Goal: Transaction & Acquisition: Download file/media

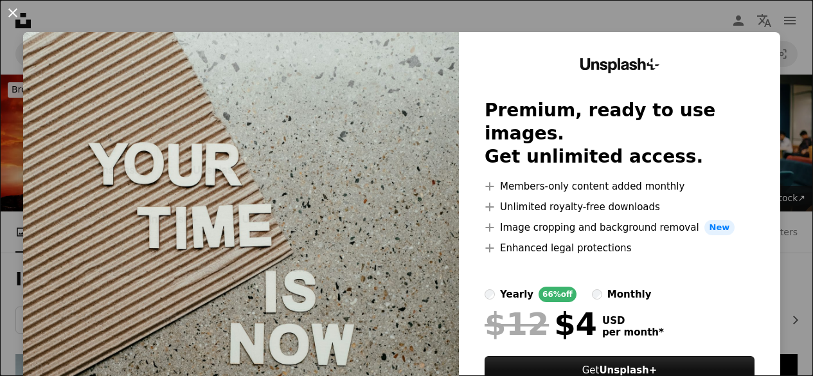
scroll to position [889, 0]
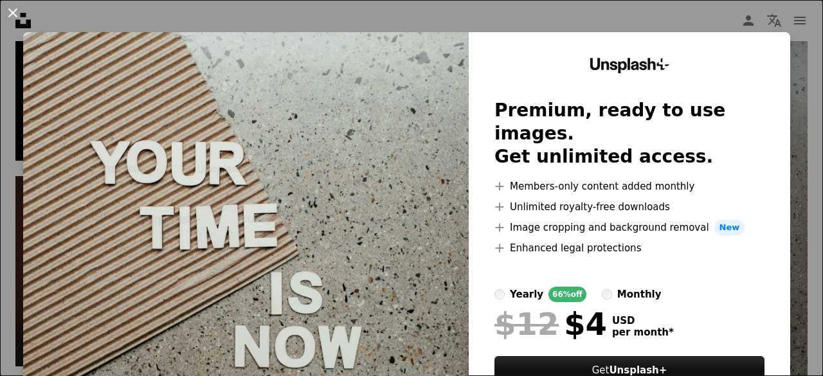
click at [14, 12] on button "An X shape" at bounding box center [12, 12] width 15 height 15
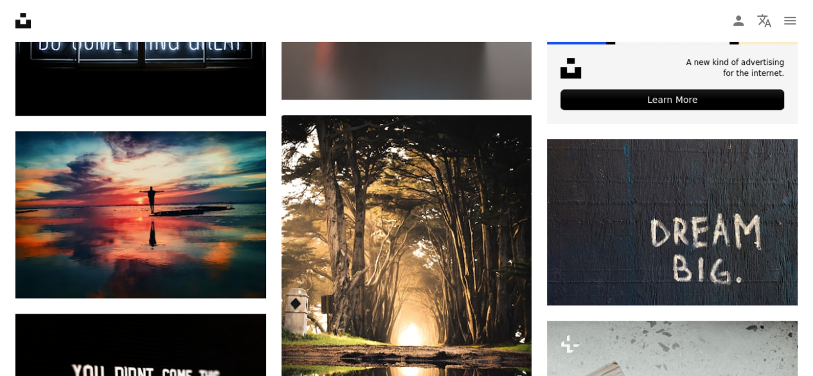
scroll to position [521, 0]
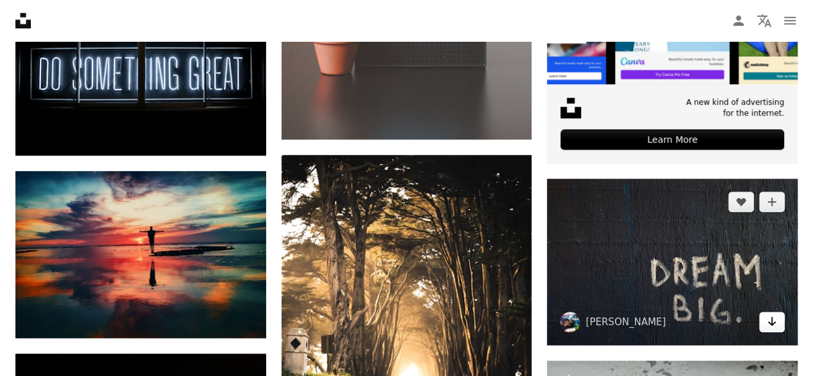
click at [775, 316] on icon "Arrow pointing down" at bounding box center [772, 321] width 10 height 15
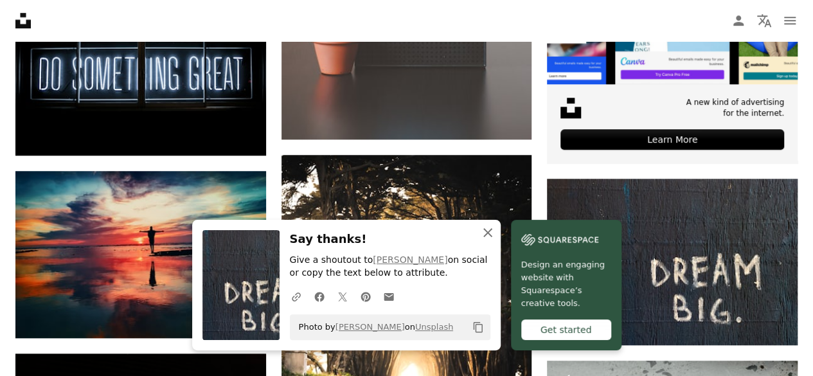
click at [492, 237] on icon "An X shape" at bounding box center [487, 232] width 15 height 15
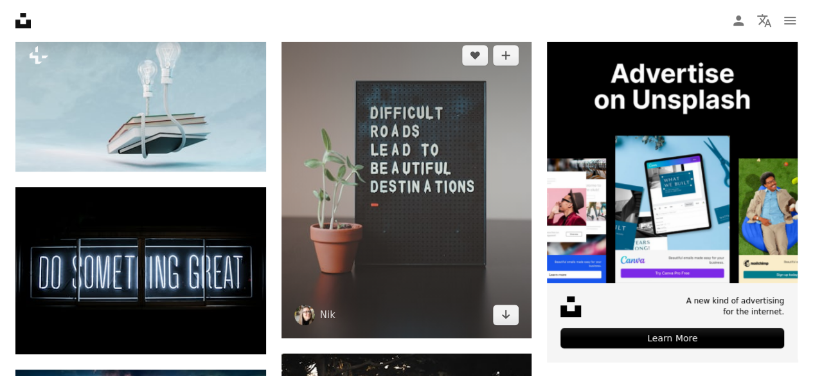
scroll to position [326, 0]
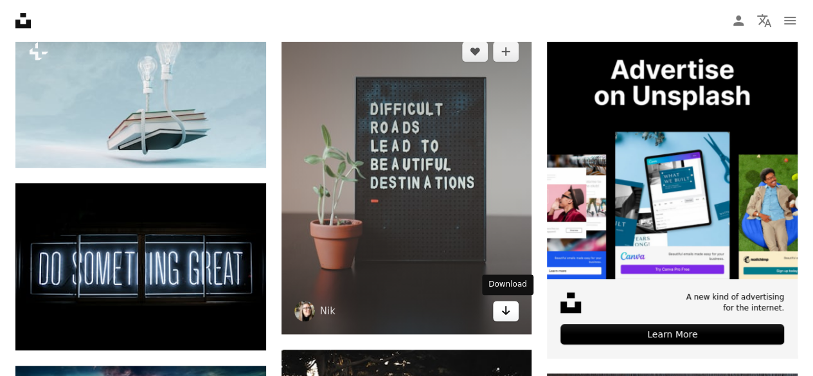
click at [501, 309] on icon "Arrow pointing down" at bounding box center [506, 310] width 10 height 15
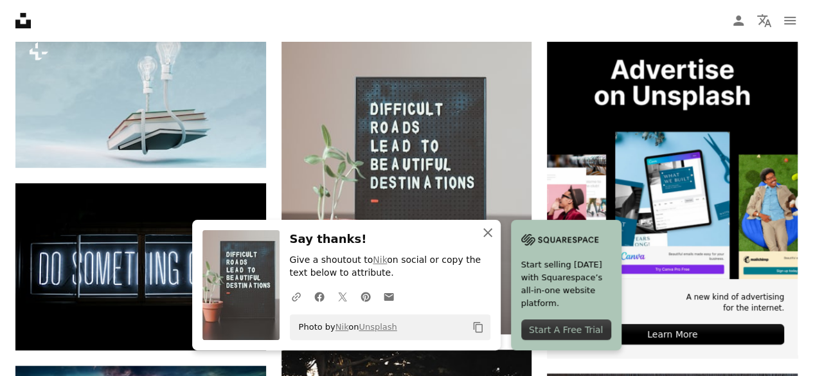
click at [496, 231] on button "An X shape Close" at bounding box center [488, 233] width 26 height 26
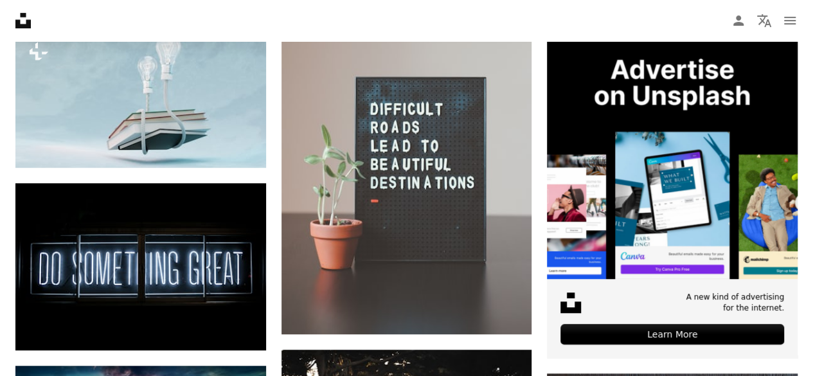
scroll to position [0, 0]
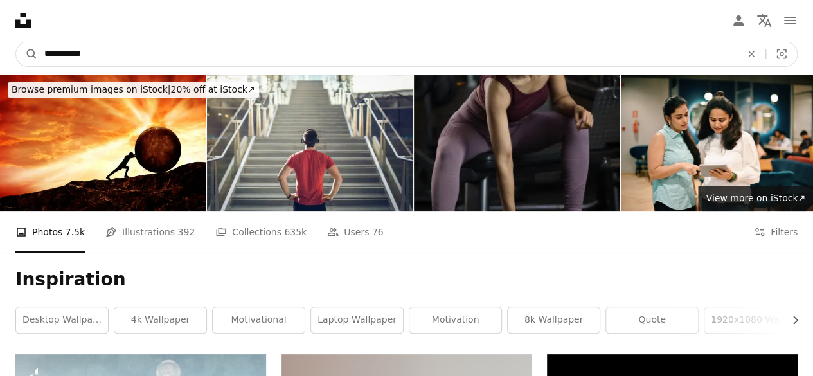
drag, startPoint x: 348, startPoint y: 57, endPoint x: 0, endPoint y: 71, distance: 348.0
click at [0, 71] on nav "**********" at bounding box center [406, 53] width 813 height 41
type input "**********"
click button "A magnifying glass" at bounding box center [27, 54] width 22 height 24
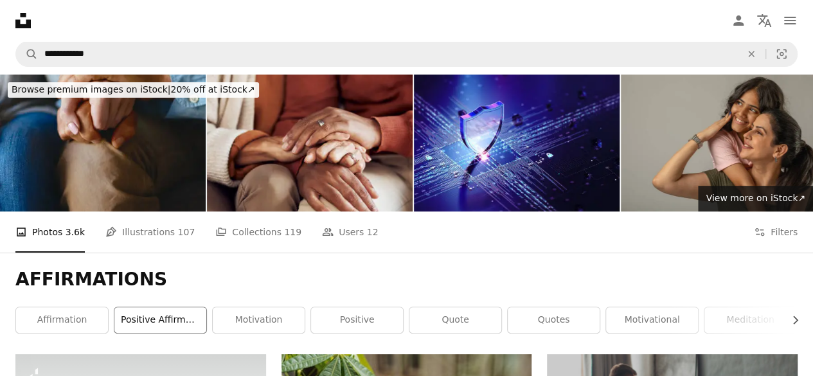
click at [159, 319] on link "positive affirmations" at bounding box center [160, 320] width 92 height 26
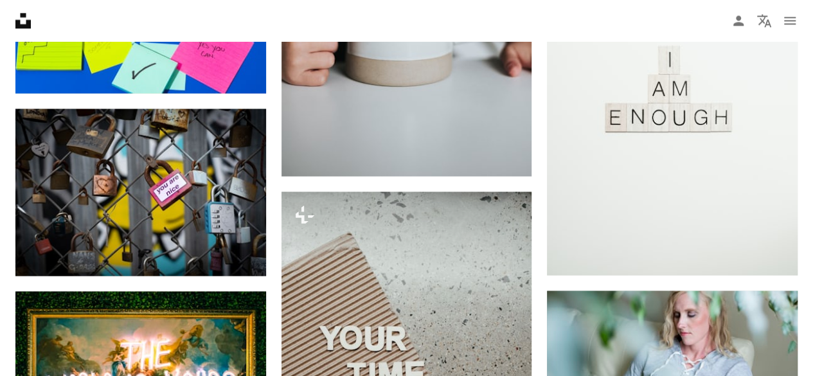
scroll to position [1063, 0]
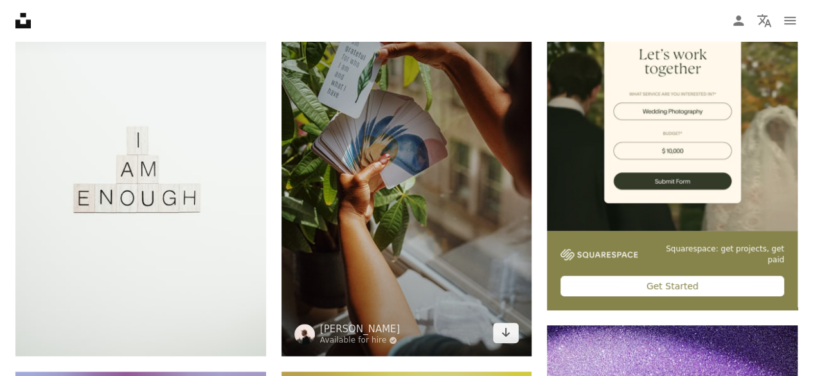
scroll to position [382, 0]
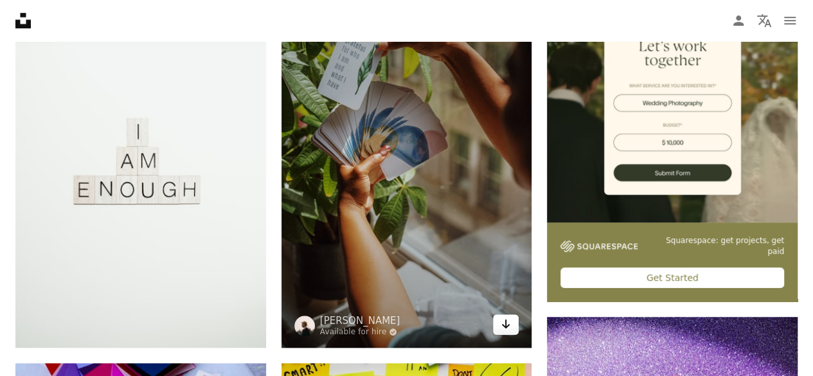
click at [512, 321] on link "Arrow pointing down" at bounding box center [506, 324] width 26 height 21
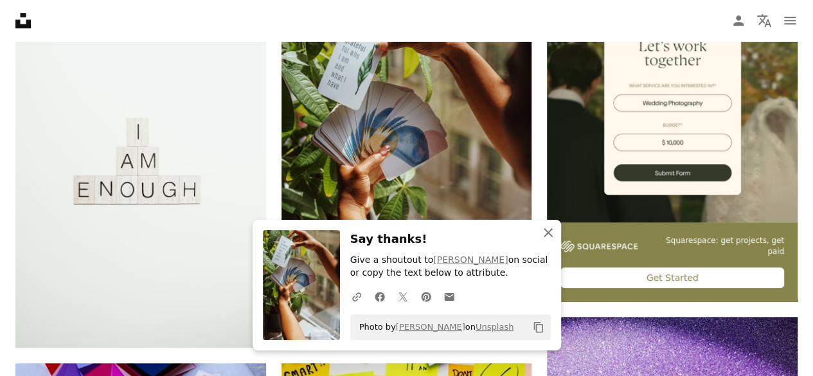
drag, startPoint x: 543, startPoint y: 235, endPoint x: 565, endPoint y: 223, distance: 25.3
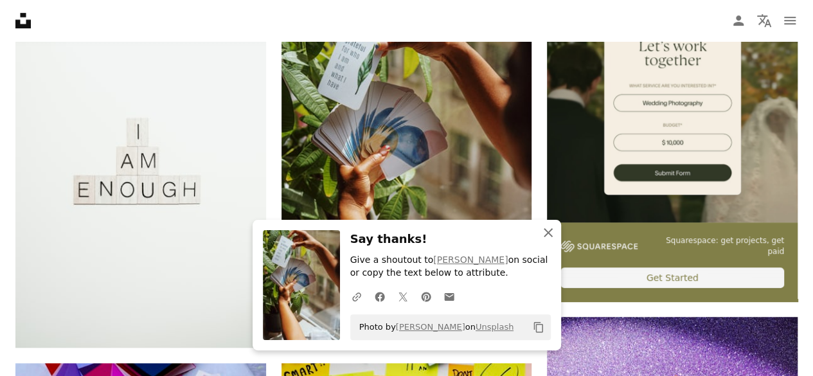
click at [543, 235] on icon "An X shape" at bounding box center [548, 232] width 15 height 15
